Goal: Information Seeking & Learning: Learn about a topic

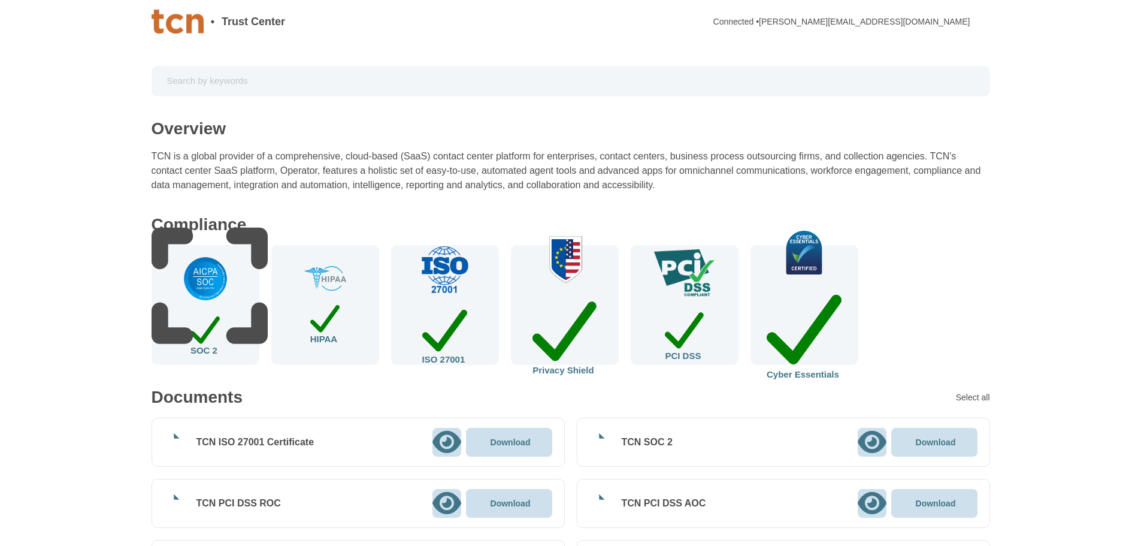
click at [462, 322] on div "ISO 27001" at bounding box center [445, 305] width 108 height 120
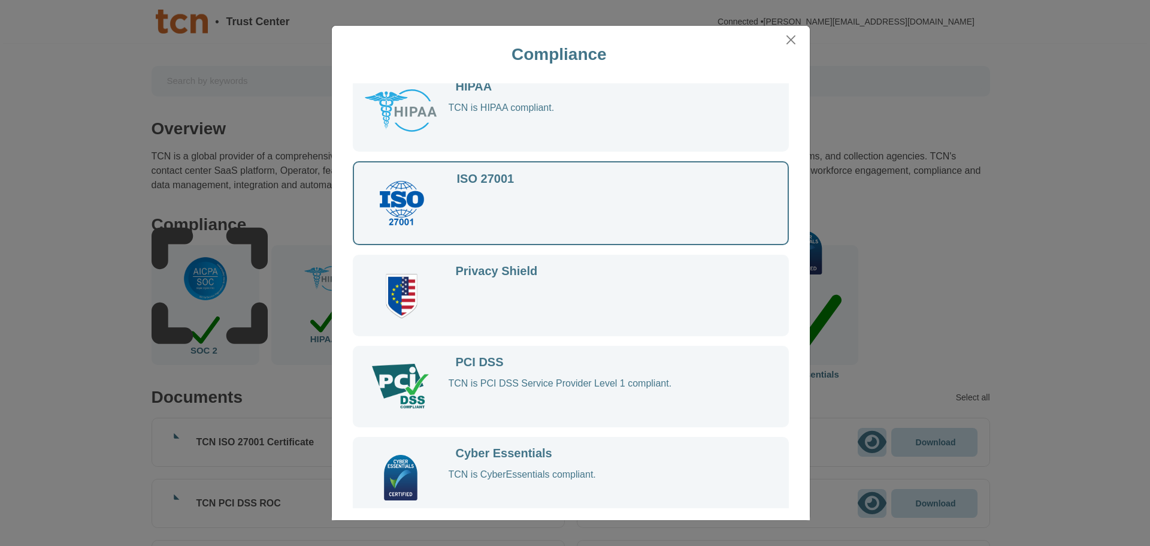
scroll to position [114, 0]
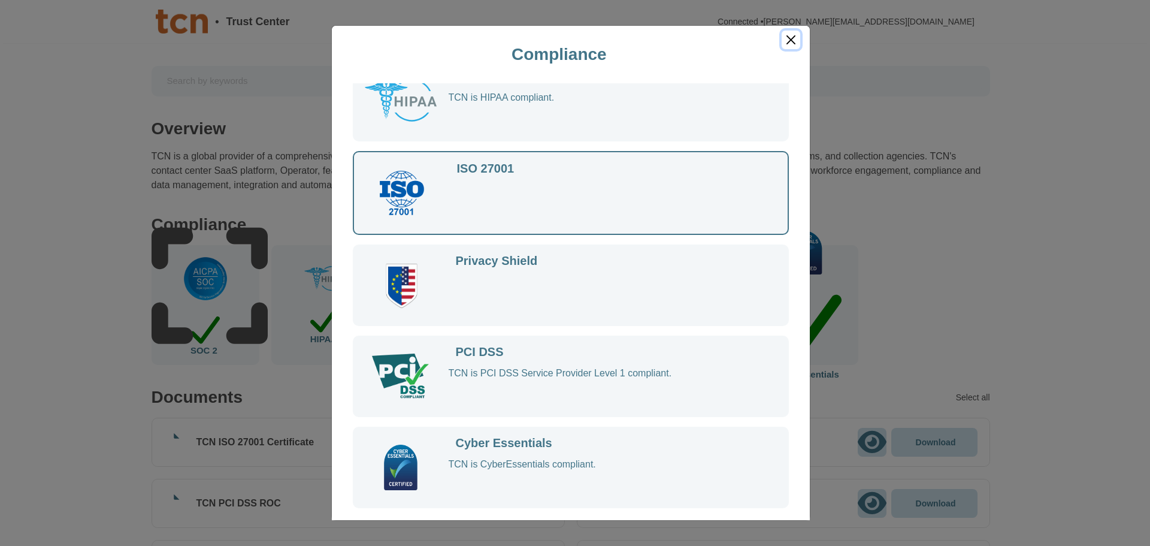
click at [793, 38] on button "Close" at bounding box center [791, 40] width 18 height 19
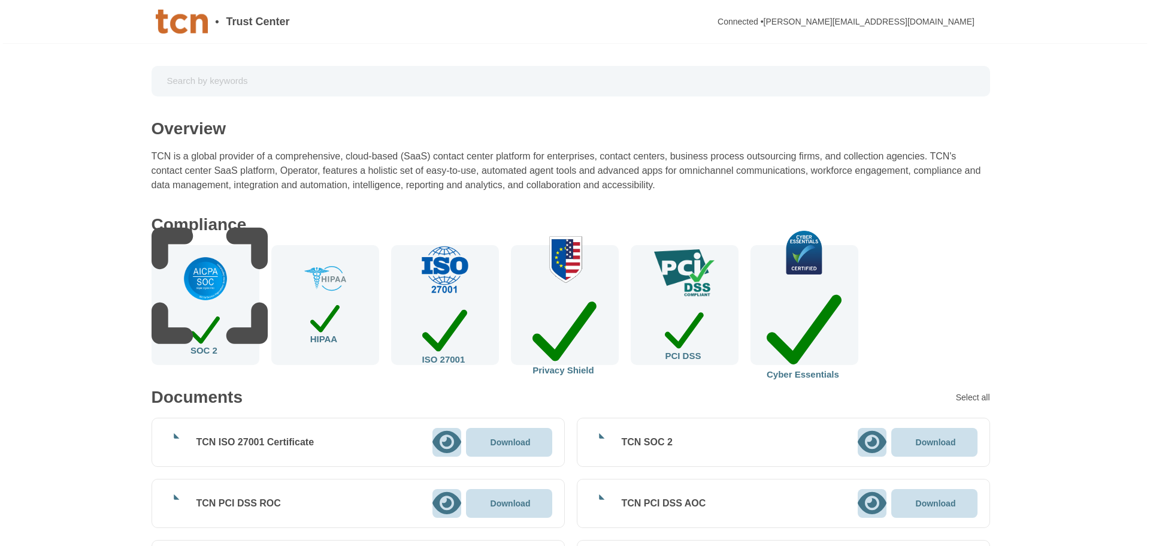
scroll to position [112, 0]
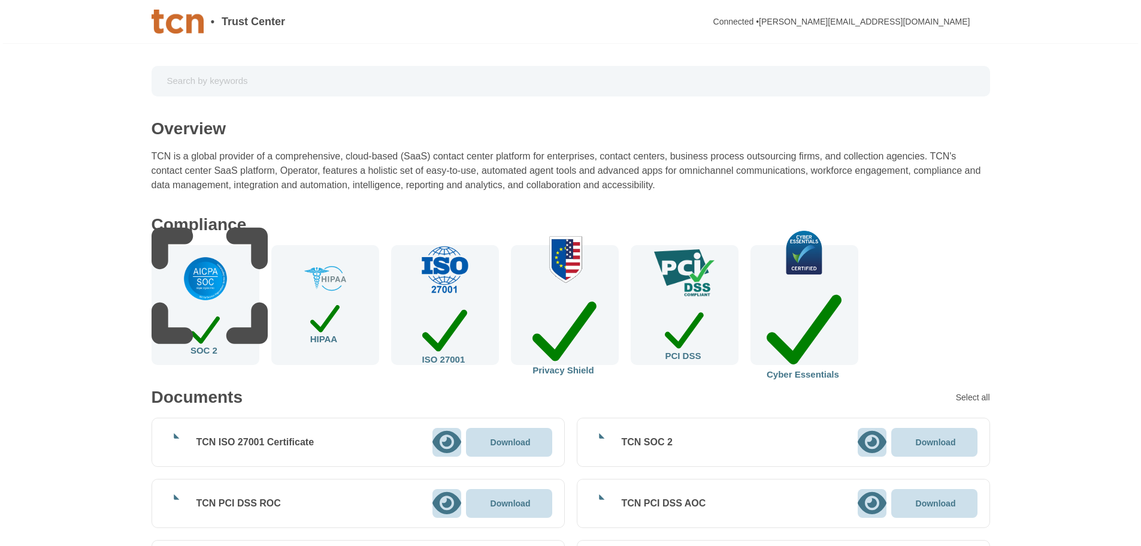
click at [237, 302] on div "SOC 2" at bounding box center [206, 305] width 108 height 120
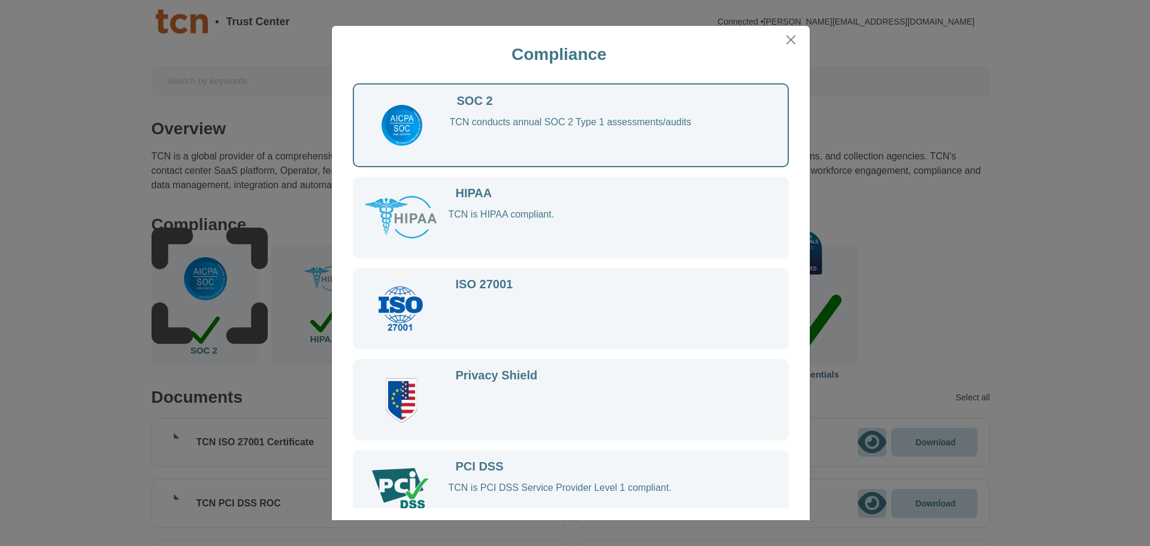
click at [758, 111] on div "SOC 2 TCN conducts annual SOC 2 Type 1 assessments/audits" at bounding box center [571, 125] width 436 height 84
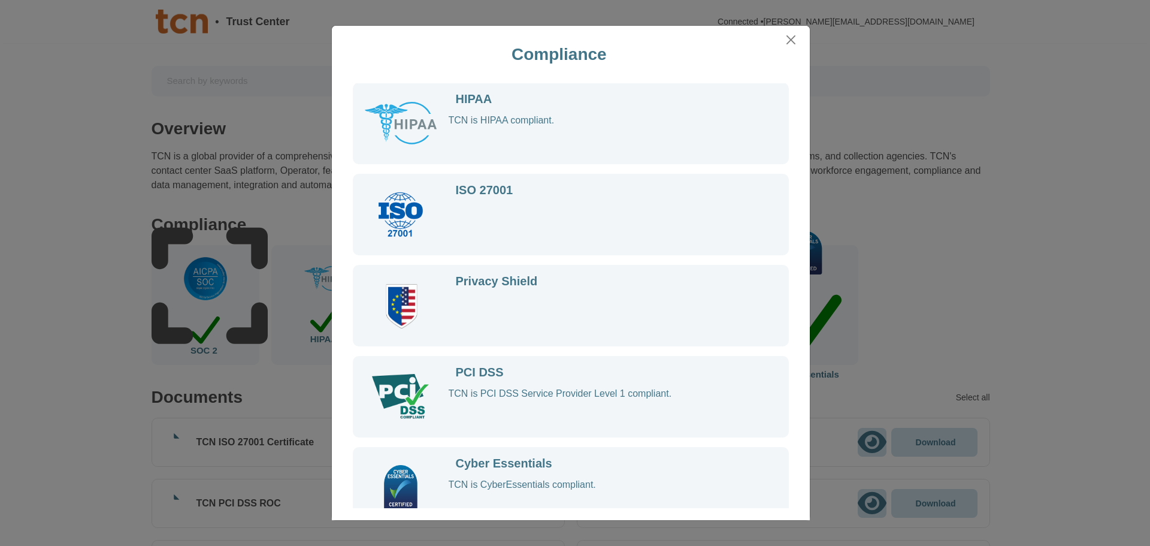
scroll to position [114, 0]
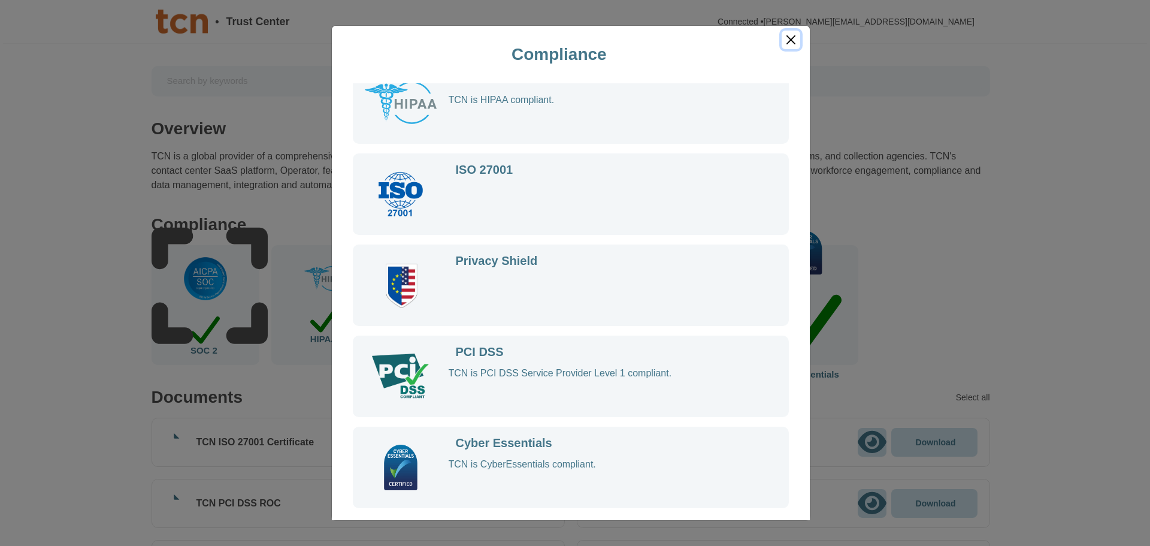
click at [792, 38] on button "Close" at bounding box center [791, 40] width 18 height 19
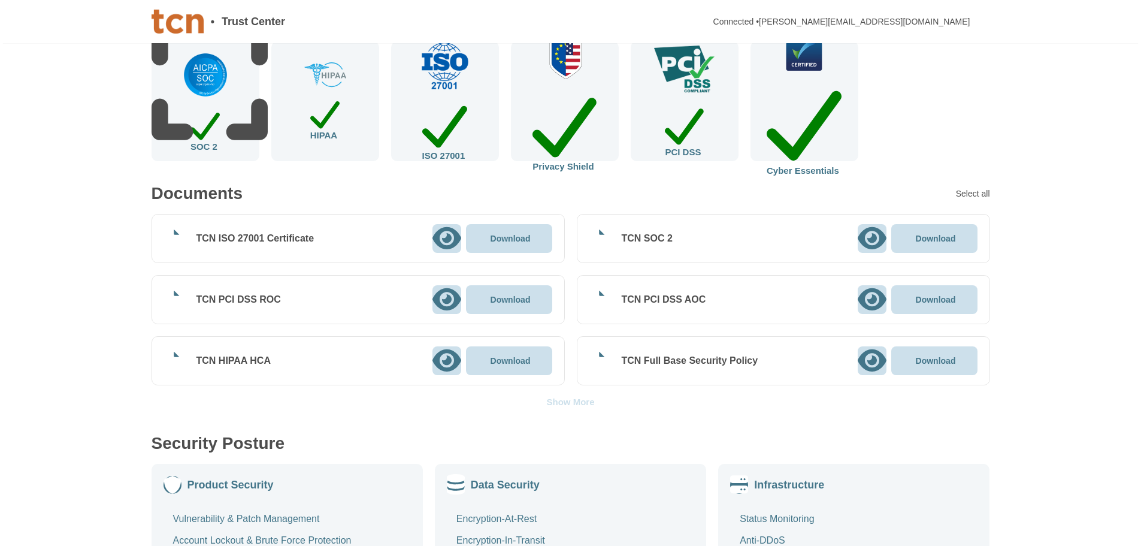
scroll to position [199, 0]
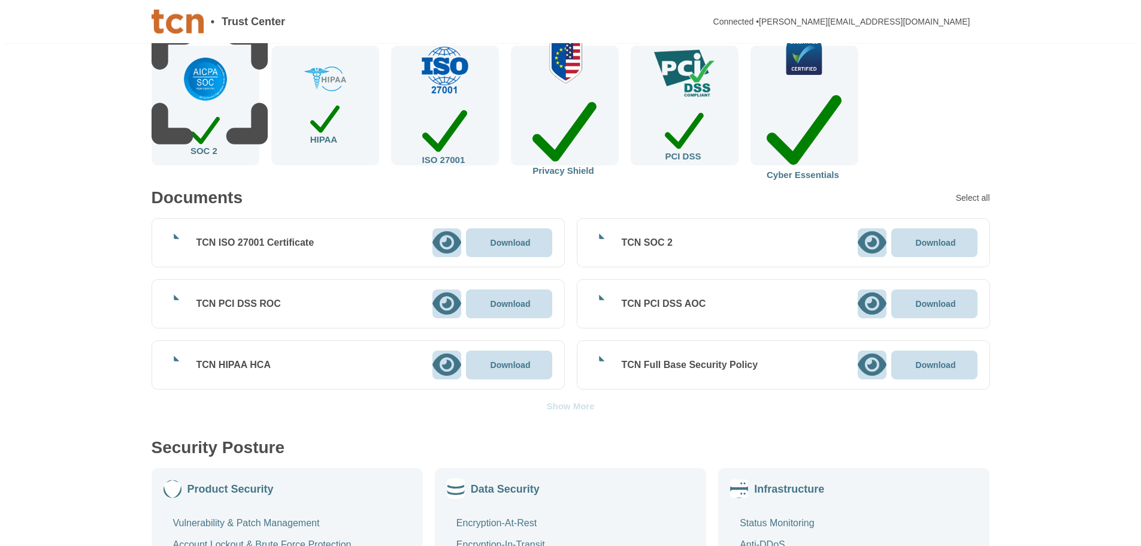
click at [632, 242] on div "TCN SOC 2" at bounding box center [647, 243] width 51 height 12
click at [552, 407] on div "Show More" at bounding box center [570, 405] width 48 height 9
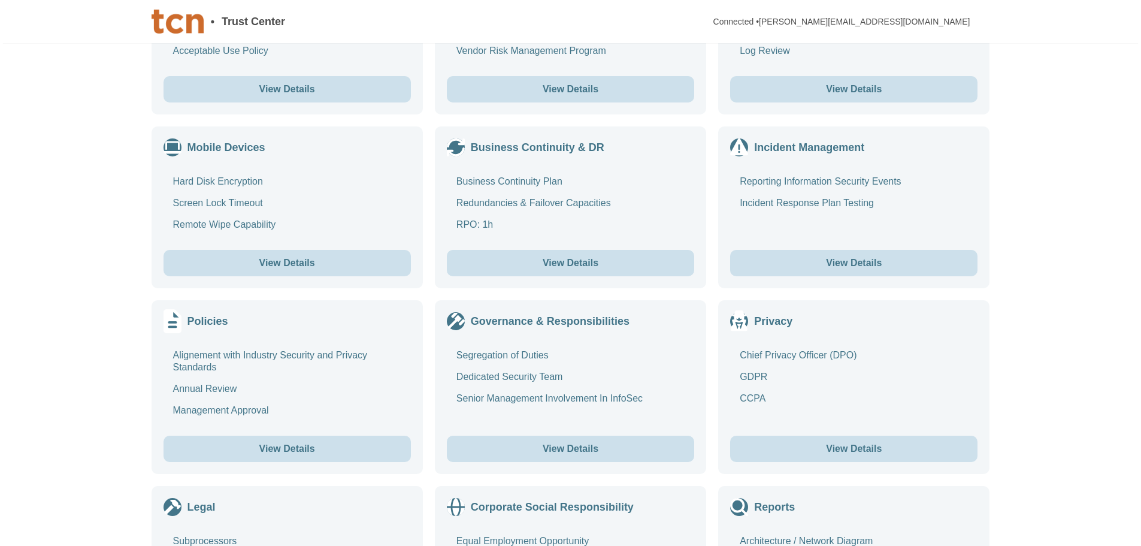
scroll to position [2995, 0]
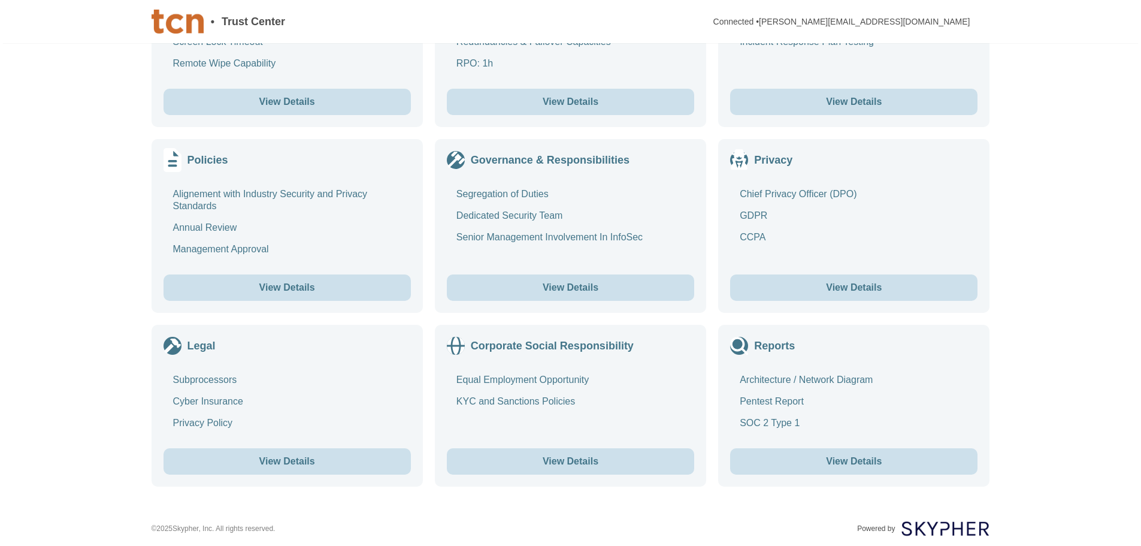
click at [857, 465] on button "View Details" at bounding box center [853, 461] width 247 height 26
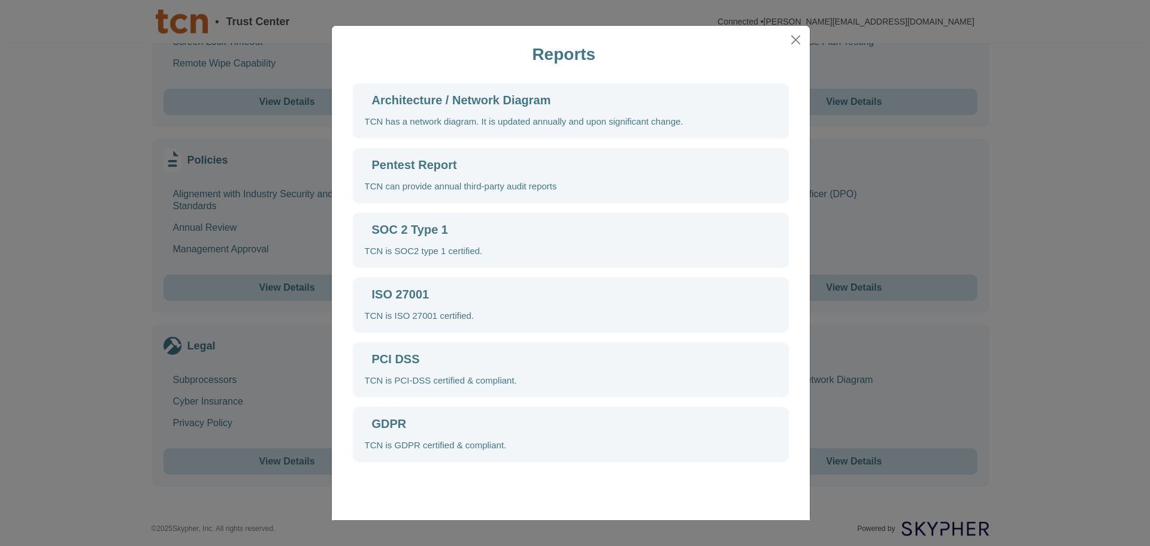
click at [411, 246] on div "TCN is SOC2 type 1 certified." at bounding box center [424, 251] width 118 height 12
click at [404, 229] on div "SOC 2 Type 1" at bounding box center [410, 229] width 76 height 12
click at [370, 231] on icon at bounding box center [518, 384] width 307 height 307
click at [789, 39] on button "Close" at bounding box center [795, 40] width 18 height 19
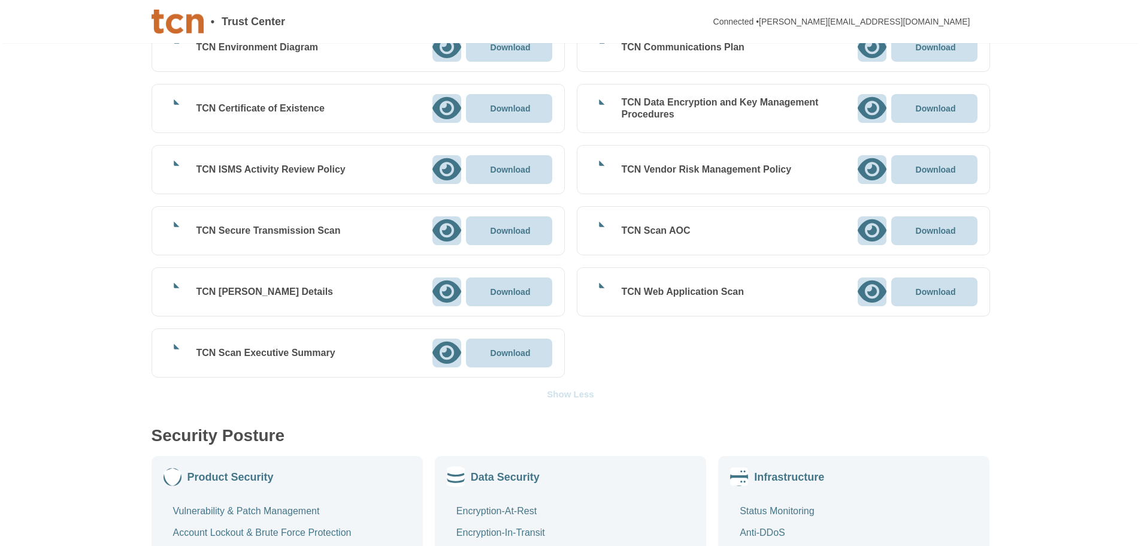
scroll to position [1837, 0]
